Goal: Task Accomplishment & Management: Manage account settings

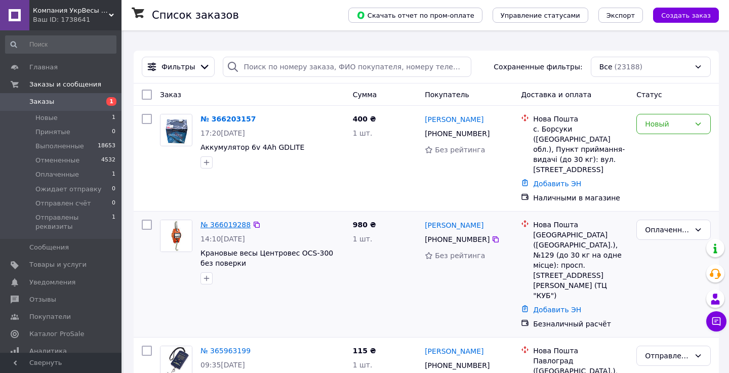
click at [226, 221] on link "№ 366019288" at bounding box center [225, 225] width 50 height 8
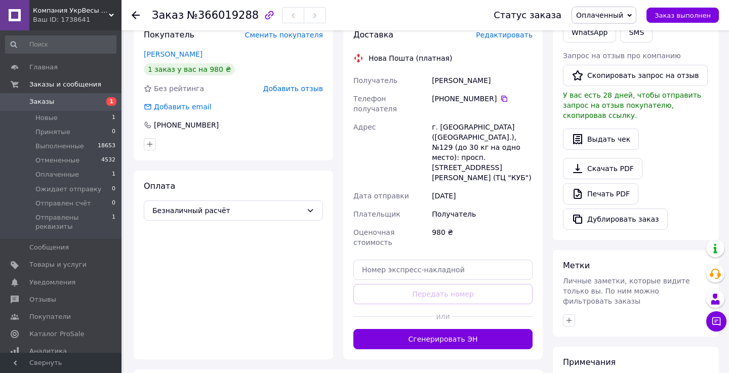
scroll to position [242, 0]
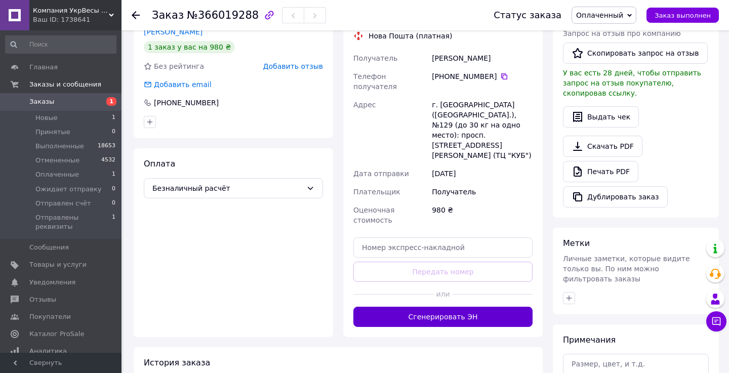
click at [444, 307] on button "Сгенерировать ЭН" at bounding box center [442, 317] width 179 height 20
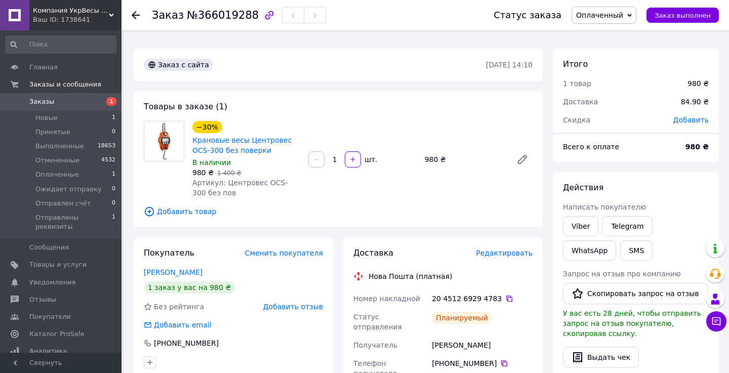
scroll to position [0, 0]
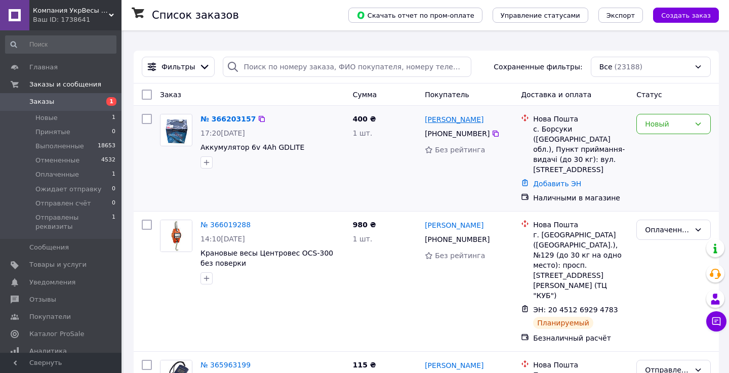
click at [449, 114] on link "[PERSON_NAME]" at bounding box center [454, 119] width 59 height 10
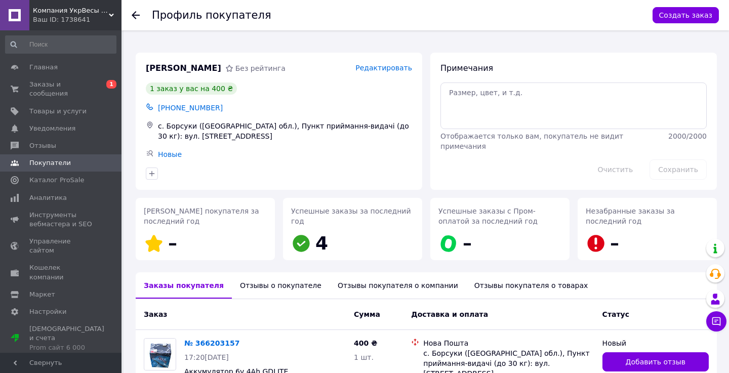
scroll to position [66, 0]
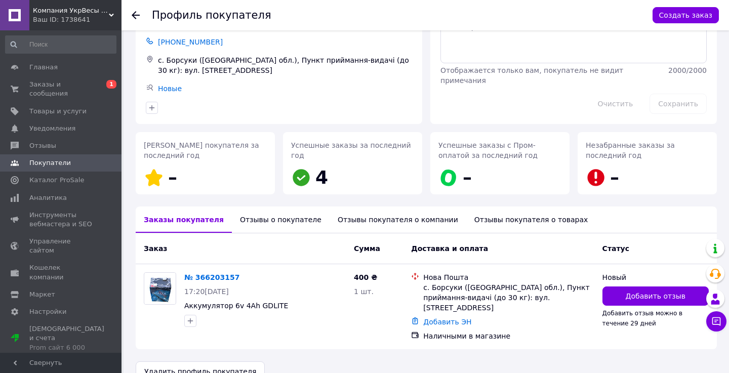
click at [281, 207] on div "Отзывы о покупателе" at bounding box center [281, 220] width 98 height 26
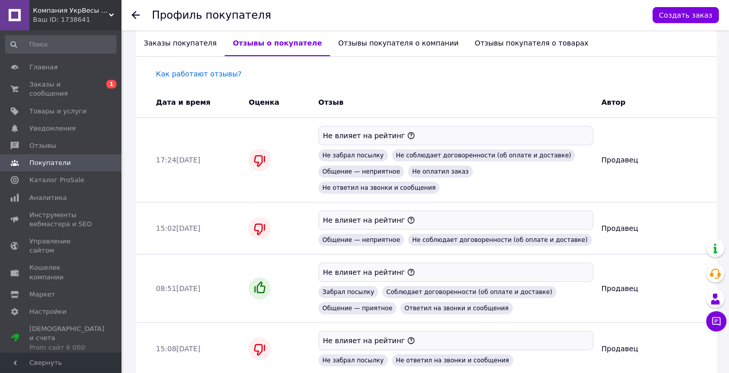
scroll to position [0, 0]
